Goal: Task Accomplishment & Management: Manage account settings

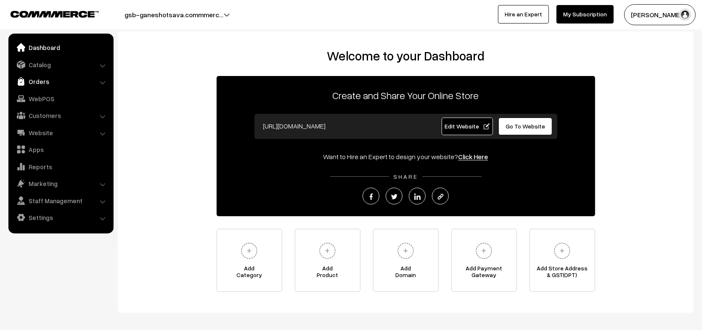
click at [67, 79] on link "Orders" at bounding box center [61, 81] width 100 height 15
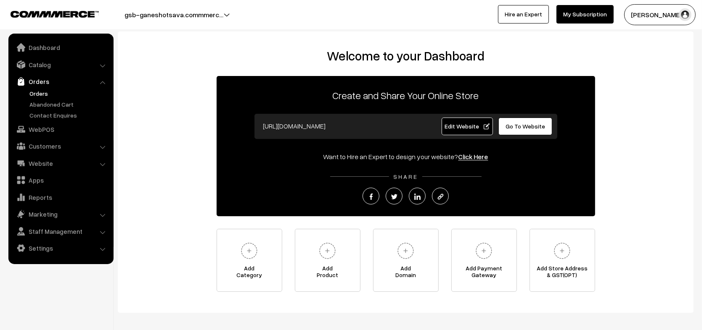
click at [60, 95] on link "Orders" at bounding box center [68, 93] width 83 height 9
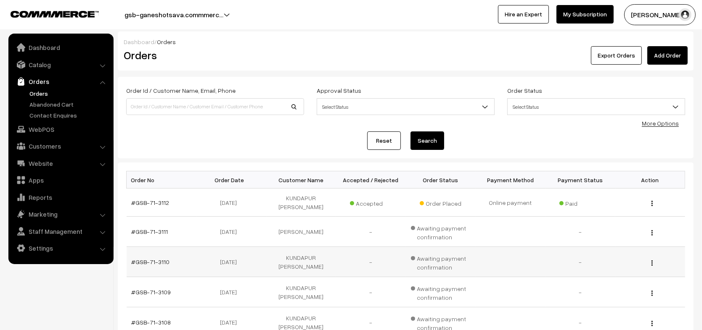
scroll to position [261, 0]
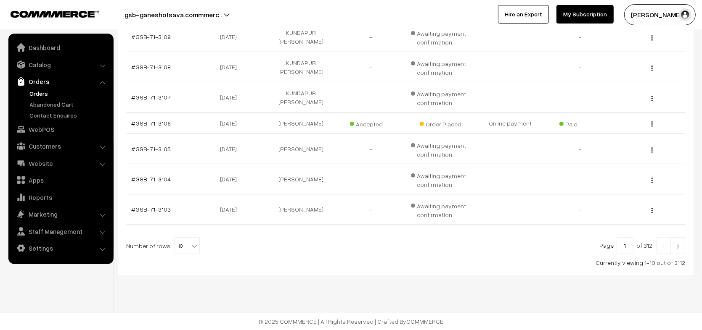
click at [681, 247] on link at bounding box center [677, 245] width 14 height 17
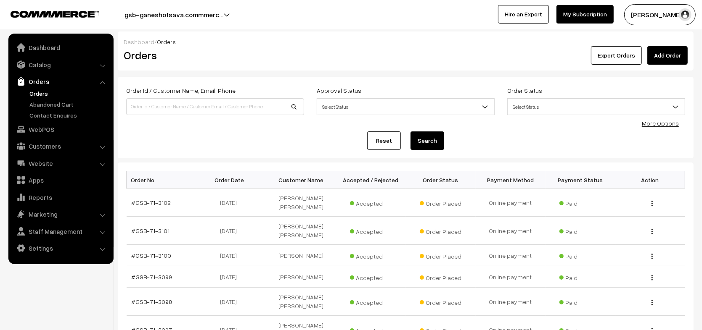
scroll to position [195, 0]
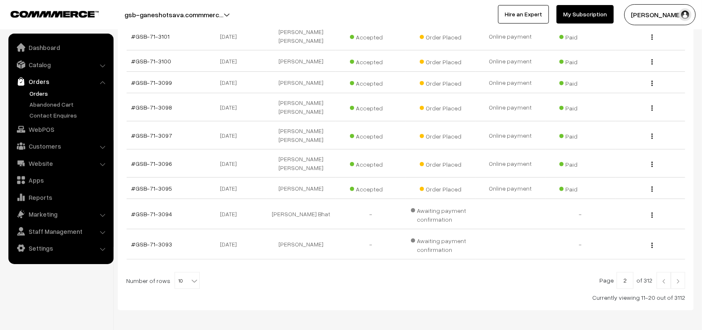
click at [681, 272] on link at bounding box center [677, 280] width 14 height 17
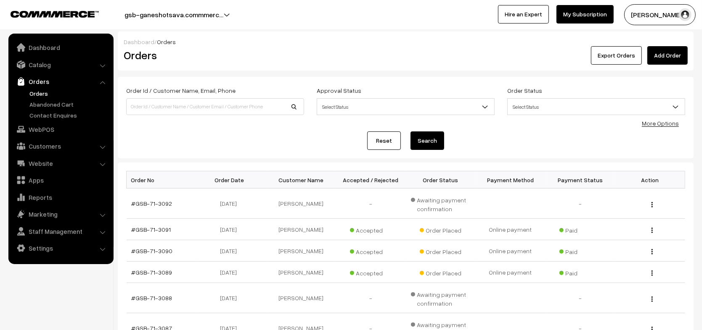
scroll to position [203, 0]
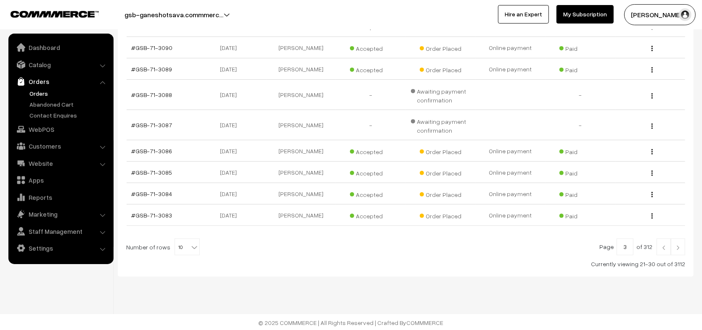
click at [681, 247] on link at bounding box center [677, 247] width 14 height 17
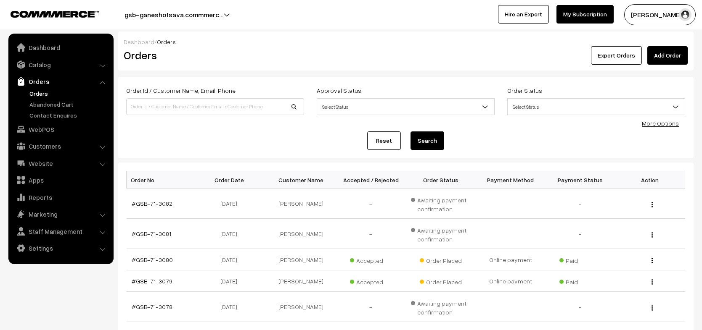
scroll to position [210, 0]
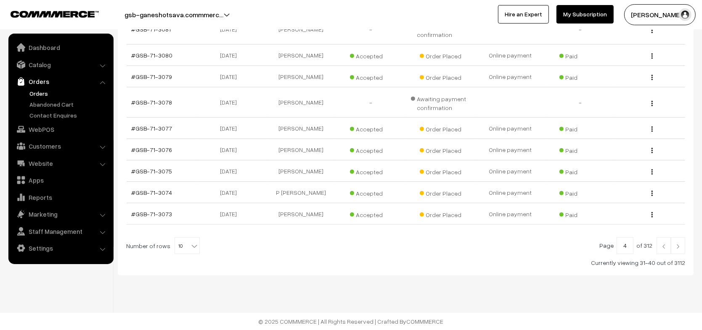
click at [681, 247] on link at bounding box center [677, 245] width 14 height 17
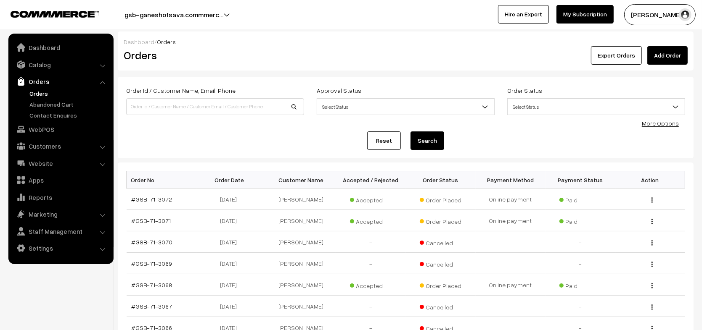
scroll to position [184, 0]
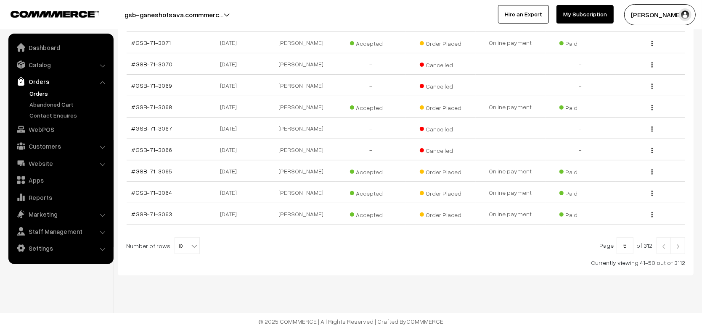
click at [681, 247] on link at bounding box center [677, 245] width 14 height 17
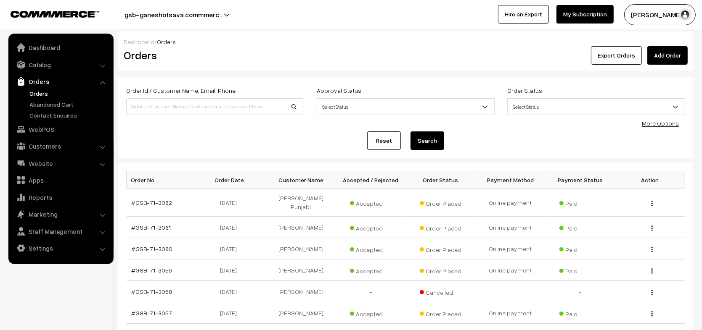
scroll to position [190, 0]
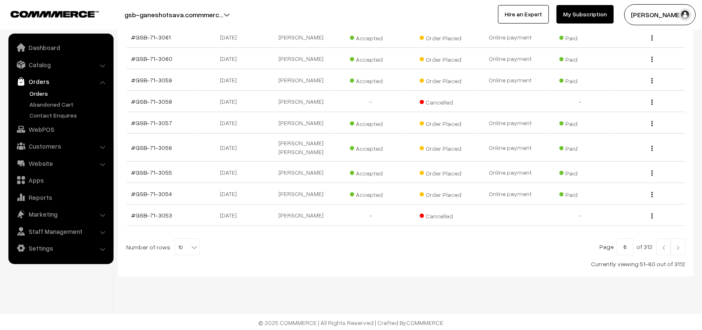
click at [681, 247] on link at bounding box center [677, 247] width 14 height 17
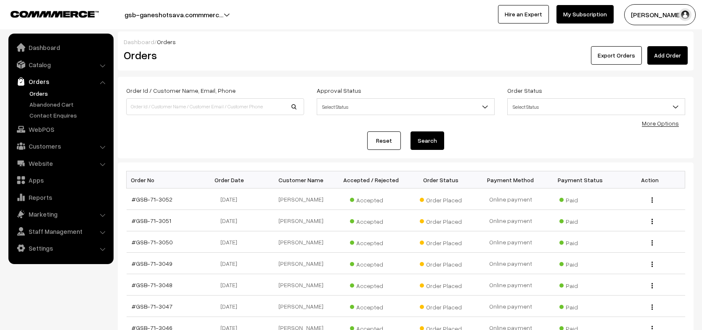
scroll to position [177, 0]
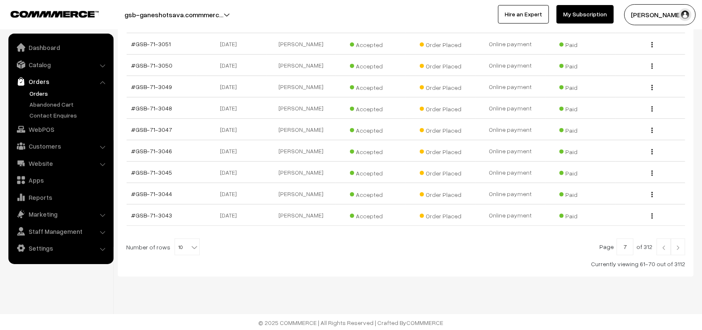
click at [681, 247] on link at bounding box center [677, 247] width 14 height 17
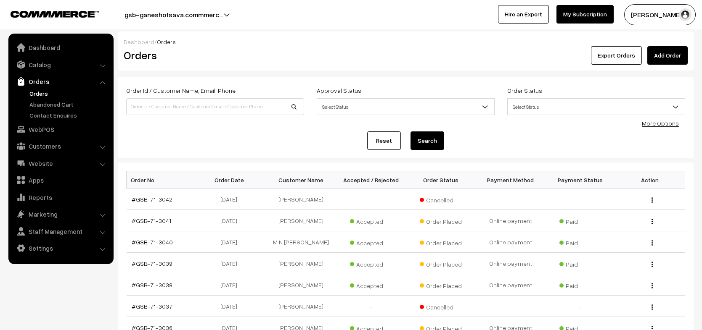
scroll to position [177, 0]
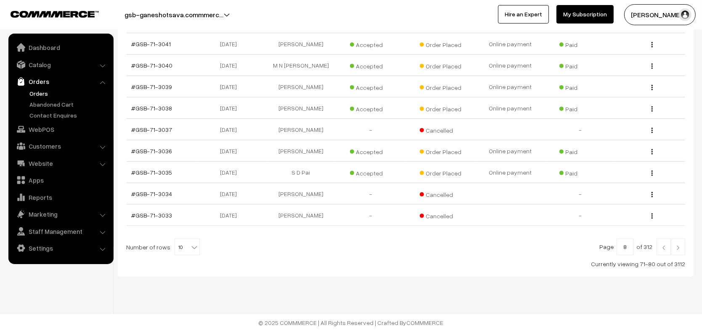
click at [681, 247] on link at bounding box center [677, 247] width 14 height 17
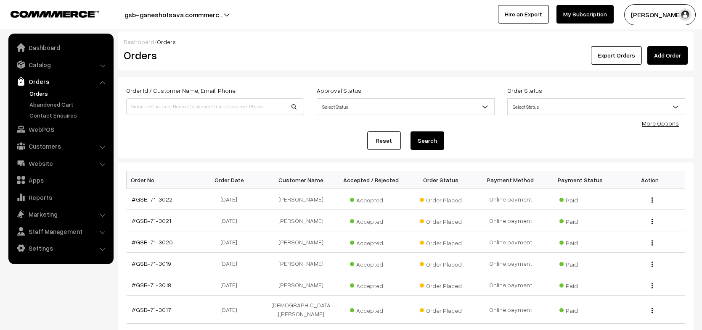
scroll to position [177, 0]
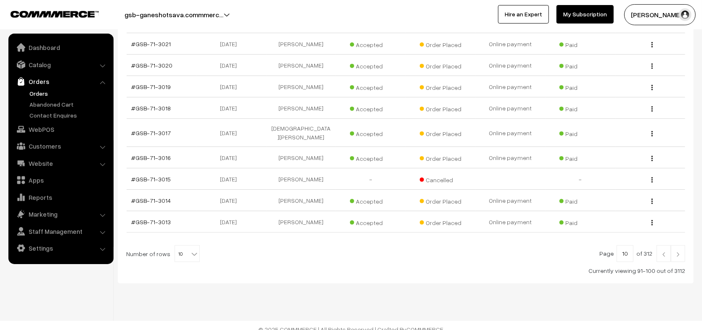
click at [681, 247] on link at bounding box center [677, 253] width 14 height 17
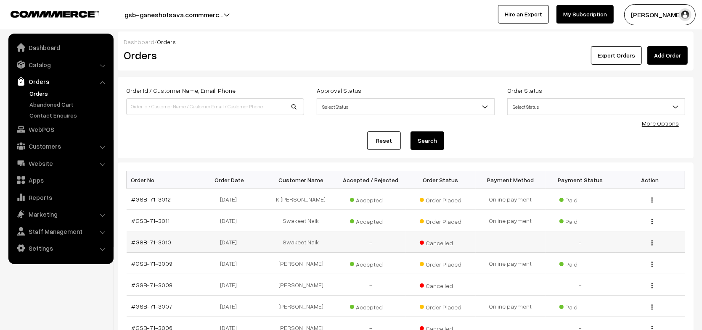
scroll to position [177, 0]
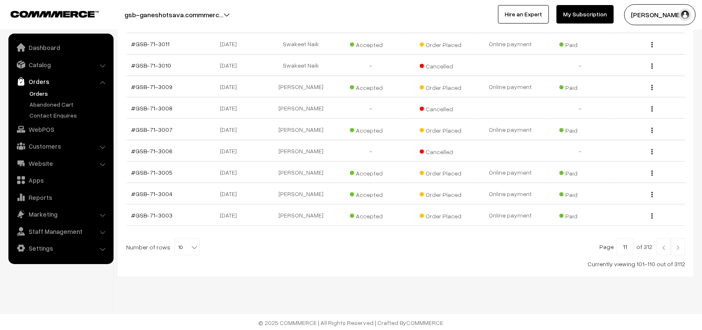
click at [660, 248] on img at bounding box center [664, 247] width 8 height 5
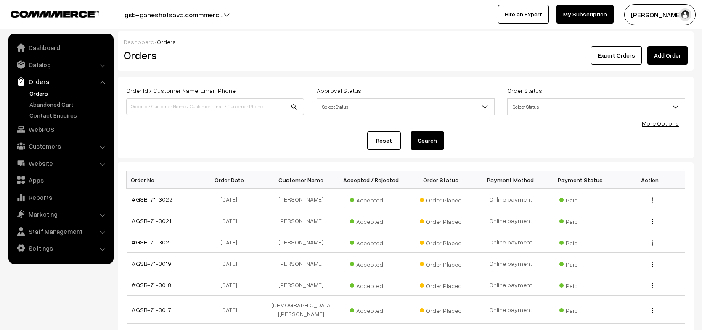
scroll to position [177, 0]
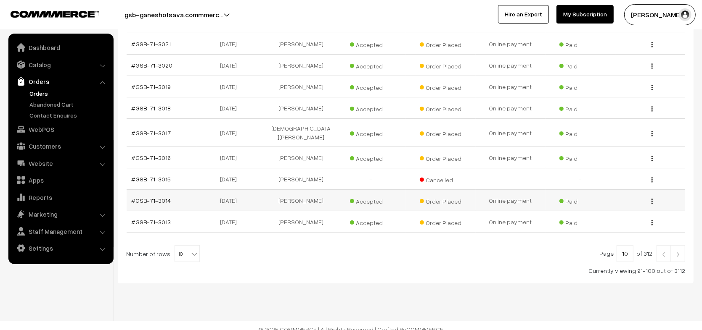
click at [149, 190] on td "#GSB-71-3014" at bounding box center [162, 200] width 70 height 21
click at [154, 197] on link "#GSB-71-3014" at bounding box center [152, 200] width 40 height 7
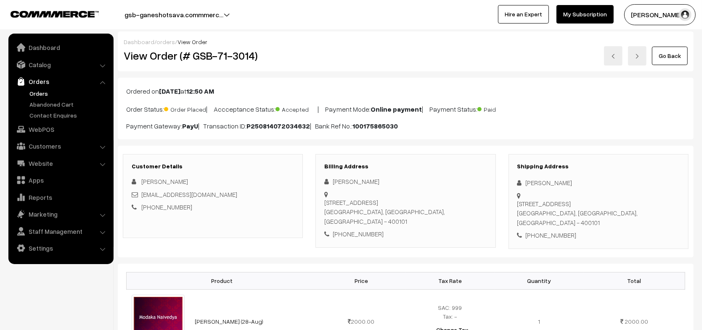
click at [179, 90] on b "[DATE]" at bounding box center [169, 91] width 21 height 8
click at [179, 90] on b "Aug 15, 2025" at bounding box center [169, 91] width 21 height 8
click at [214, 91] on b "12:50 AM" at bounding box center [200, 91] width 28 height 8
click at [290, 86] on p "Ordered on Aug 15, 2025 at 12:50 AM" at bounding box center [405, 91] width 559 height 10
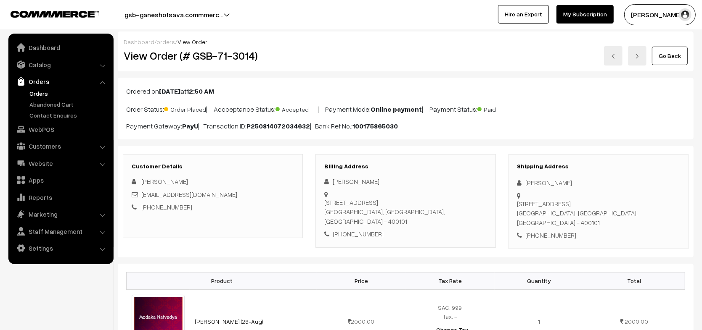
click at [429, 35] on div "Dashboard / orders / View Order View Order (# GSB-71-3014) Go Back" at bounding box center [405, 52] width 575 height 40
click at [436, 53] on div "Go Back" at bounding box center [502, 55] width 372 height 19
drag, startPoint x: 443, startPoint y: 121, endPoint x: 354, endPoint y: 123, distance: 89.1
click at [354, 123] on p "Payment Gateway: PayU | Transaction ID: P250814072034632 | Bank Ref No.: 100175…" at bounding box center [405, 126] width 559 height 10
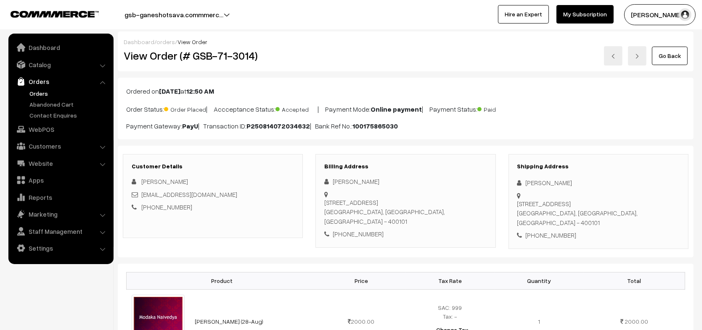
click at [412, 124] on p "Payment Gateway: PayU | Transaction ID: P250814072034632 | Bank Ref No.: 100175…" at bounding box center [405, 126] width 559 height 10
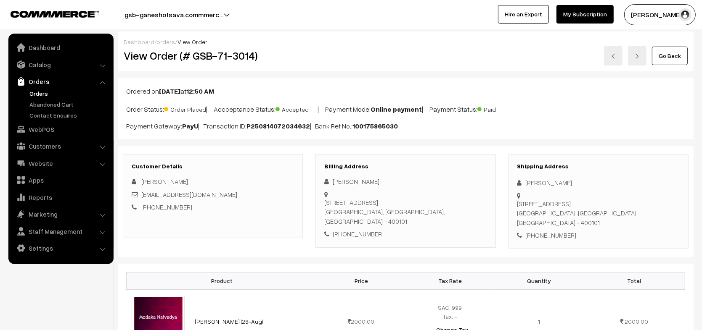
click at [290, 123] on b "P250814072034632" at bounding box center [277, 126] width 63 height 8
click at [377, 126] on b "100175865030" at bounding box center [374, 126] width 45 height 8
click at [283, 122] on b "P250814072034632" at bounding box center [277, 126] width 63 height 8
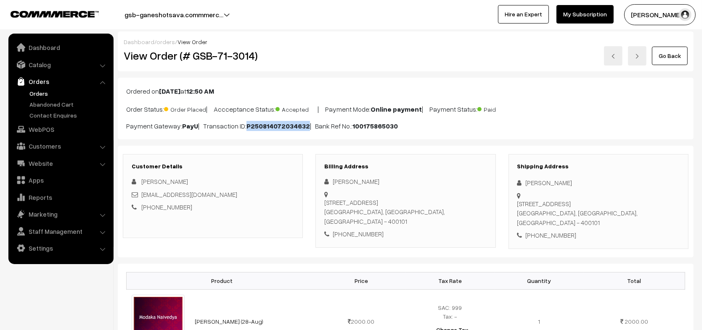
click at [283, 122] on b "P250814072034632" at bounding box center [277, 126] width 63 height 8
click at [370, 125] on b "100175865030" at bounding box center [374, 126] width 45 height 8
click at [286, 125] on b "P250814072034632" at bounding box center [277, 126] width 63 height 8
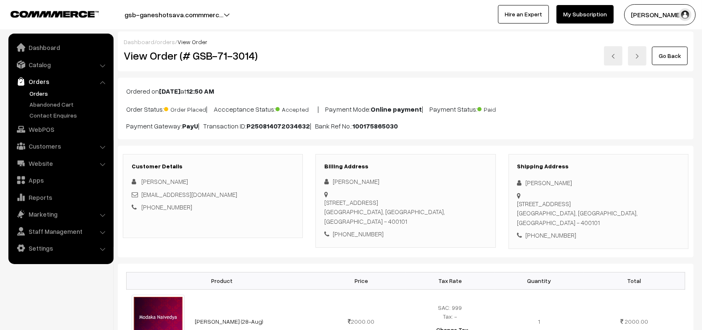
click at [412, 128] on p "Payment Gateway: PayU | Transaction ID: P250814072034632 | Bank Ref No.: 100175…" at bounding box center [405, 126] width 559 height 10
